Goal: Find specific page/section: Find specific page/section

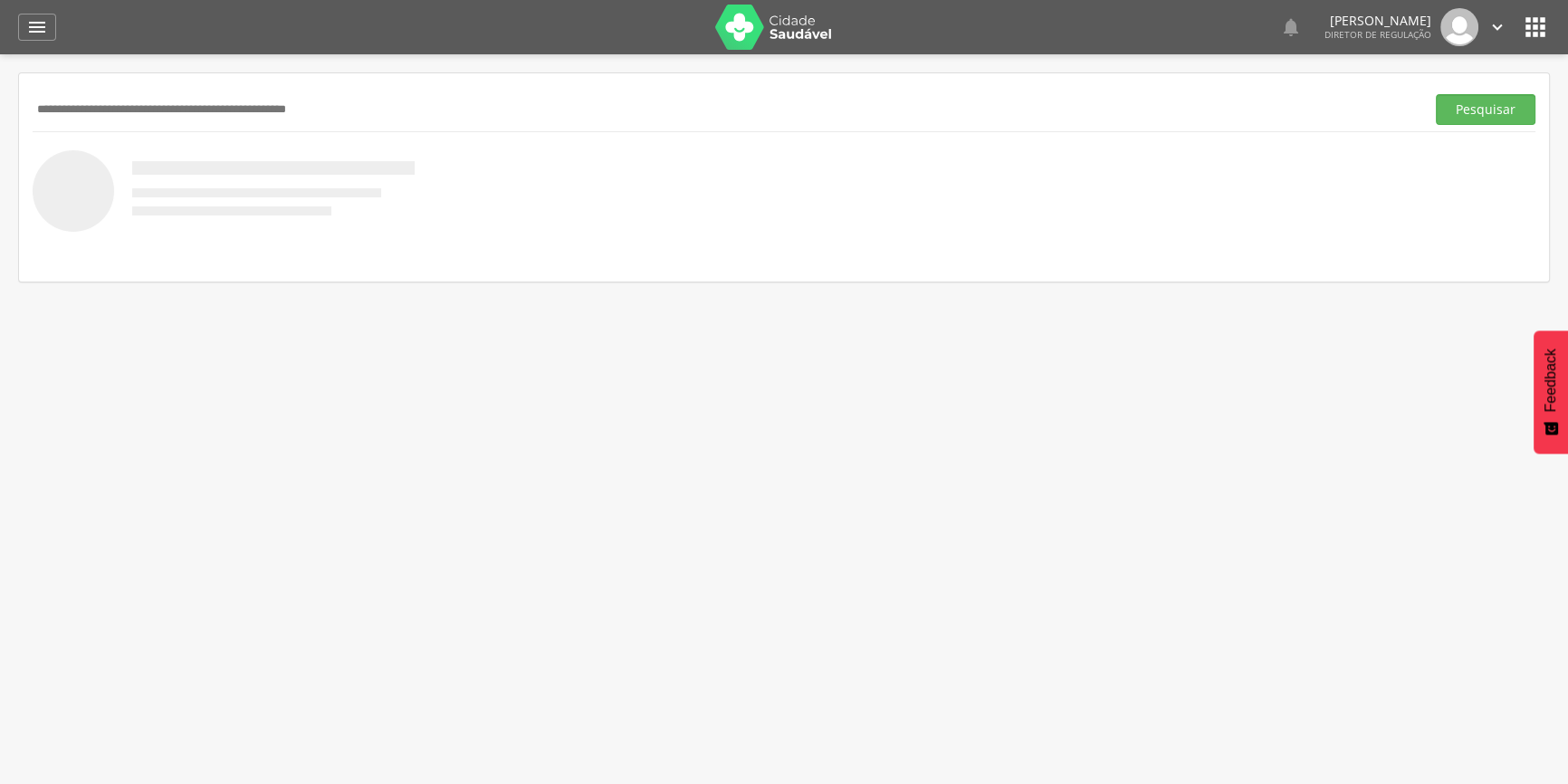
drag, startPoint x: 768, startPoint y: 62, endPoint x: 795, endPoint y: 16, distance: 53.3
click at [776, 50] on div " Indivíduos Suporte 0   Lorem ipsum dolor sit amet, sed do eiusmod tempor in…" at bounding box center [784, 392] width 1568 height 784
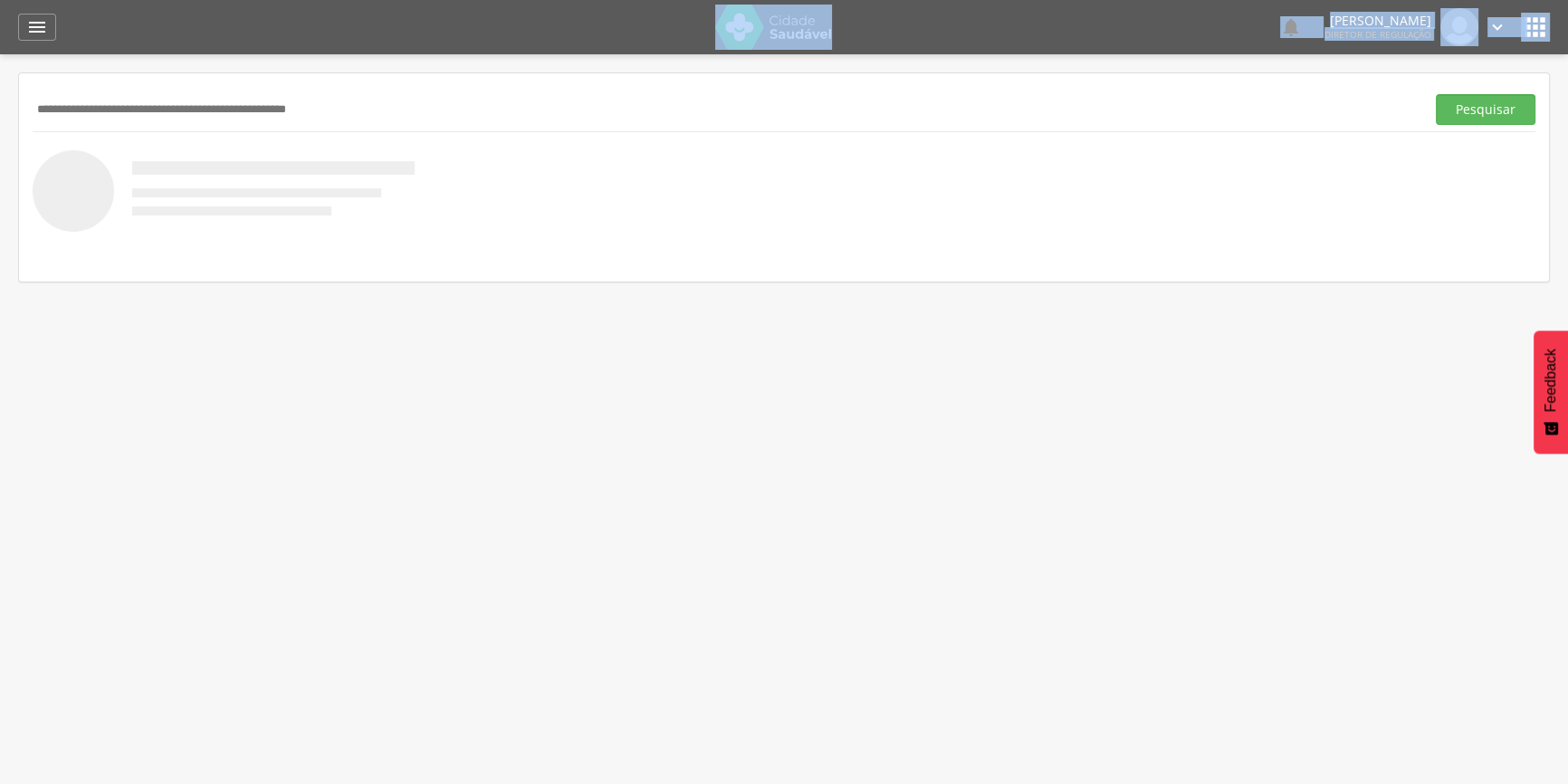
click at [795, 16] on img at bounding box center [773, 27] width 118 height 45
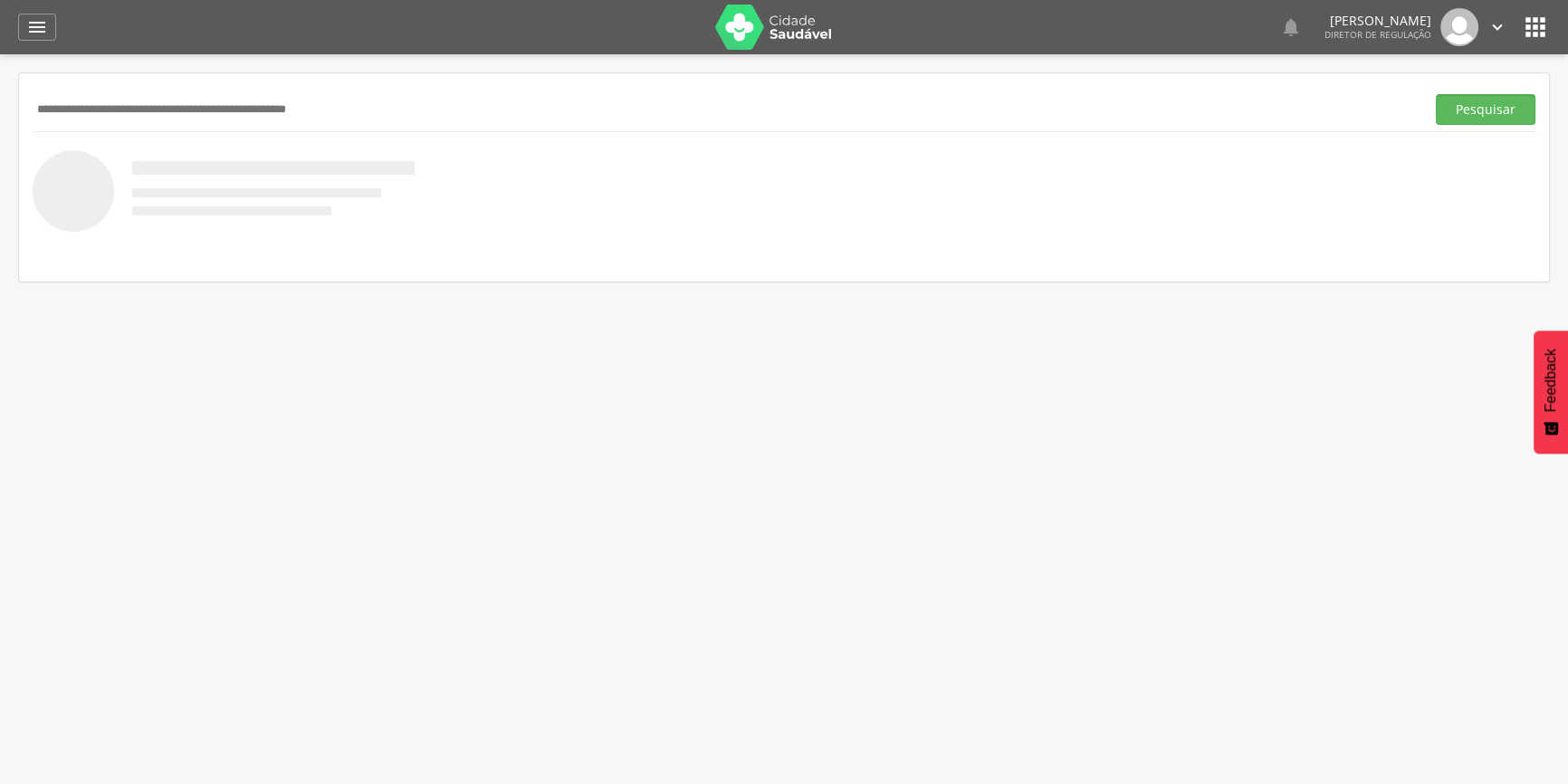
click at [1528, 29] on icon "" at bounding box center [1535, 27] width 29 height 29
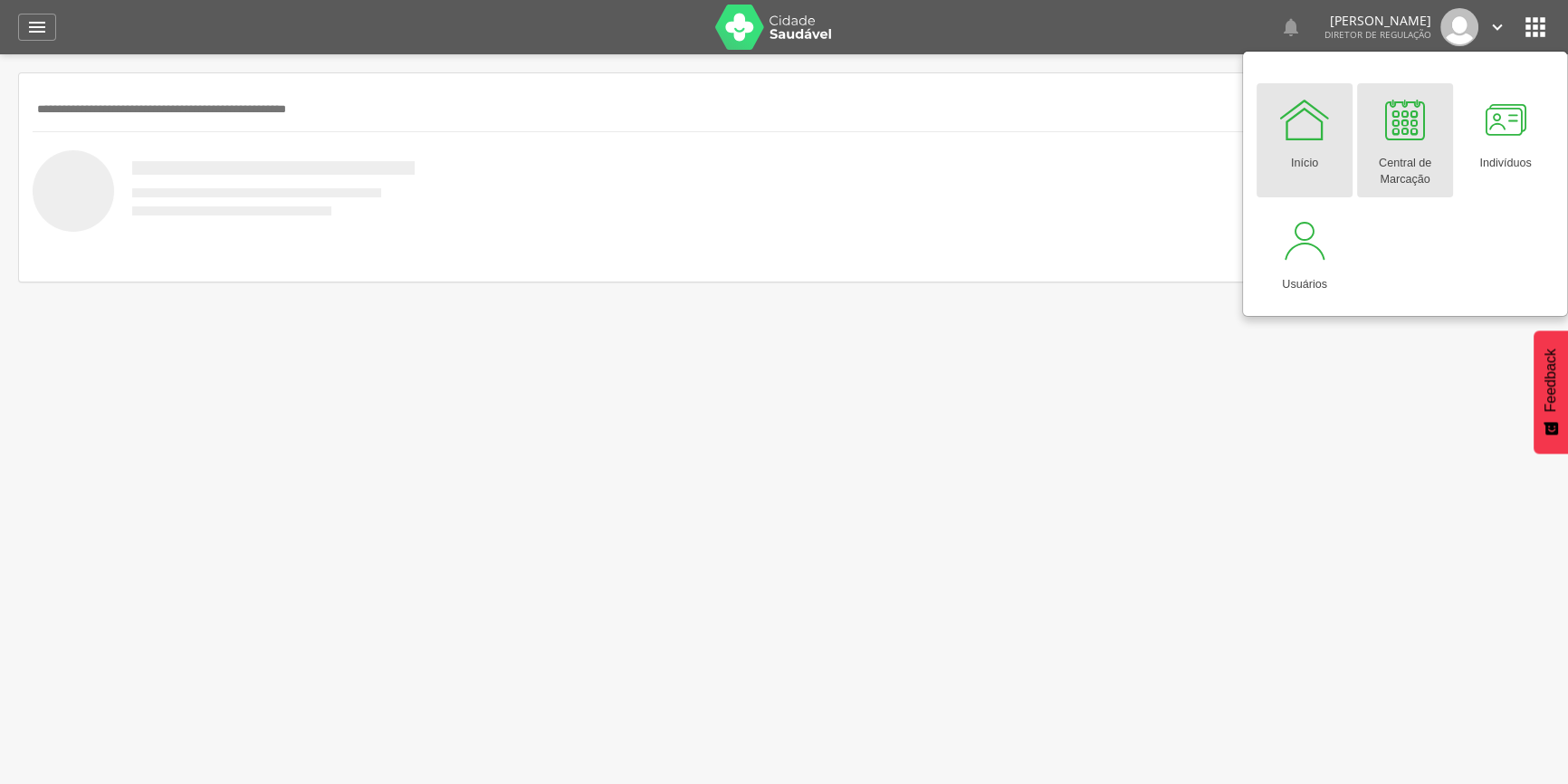
click at [1435, 149] on div "Central de Marcação" at bounding box center [1404, 167] width 78 height 41
